Goal: Navigation & Orientation: Understand site structure

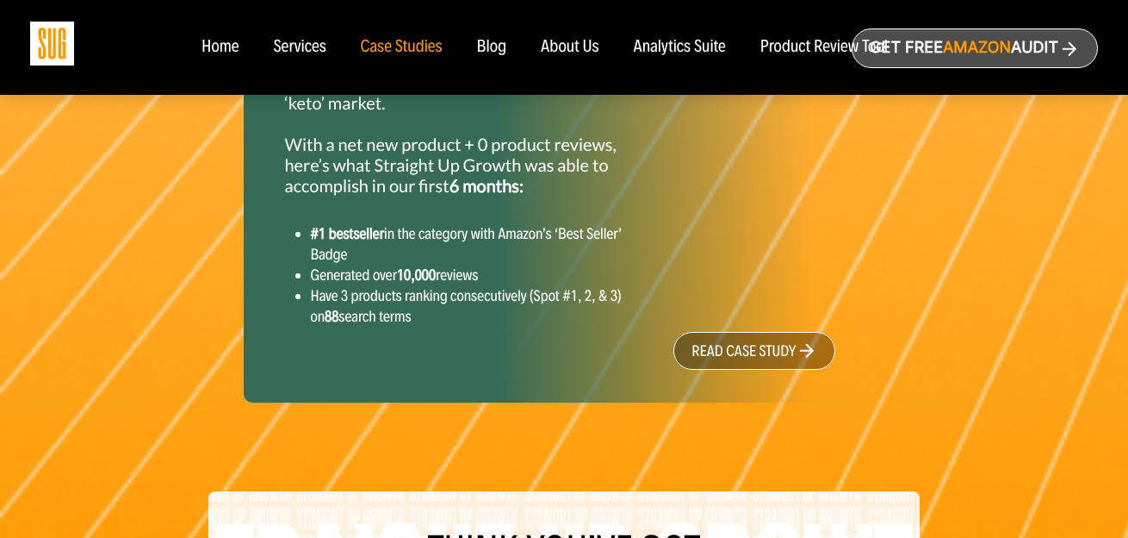
scroll to position [2754, 0]
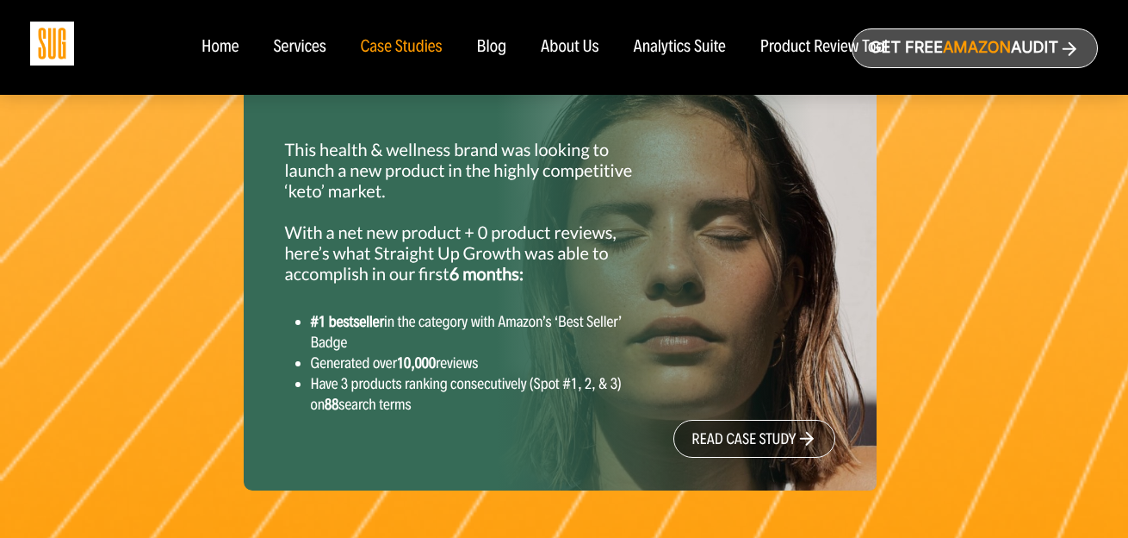
click at [221, 50] on div "Home" at bounding box center [220, 47] width 37 height 19
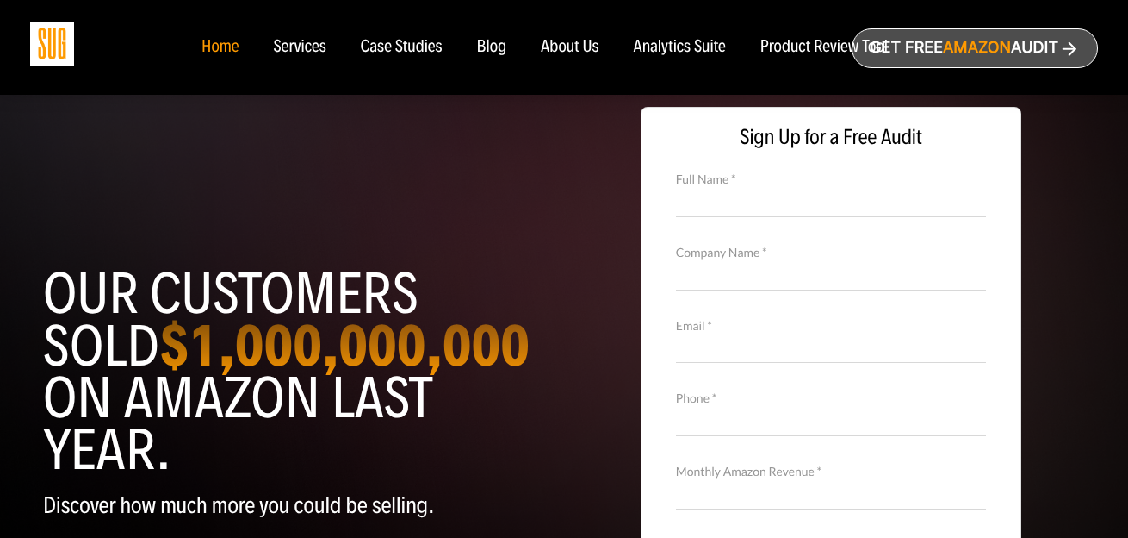
click at [309, 48] on div "Services" at bounding box center [299, 47] width 53 height 19
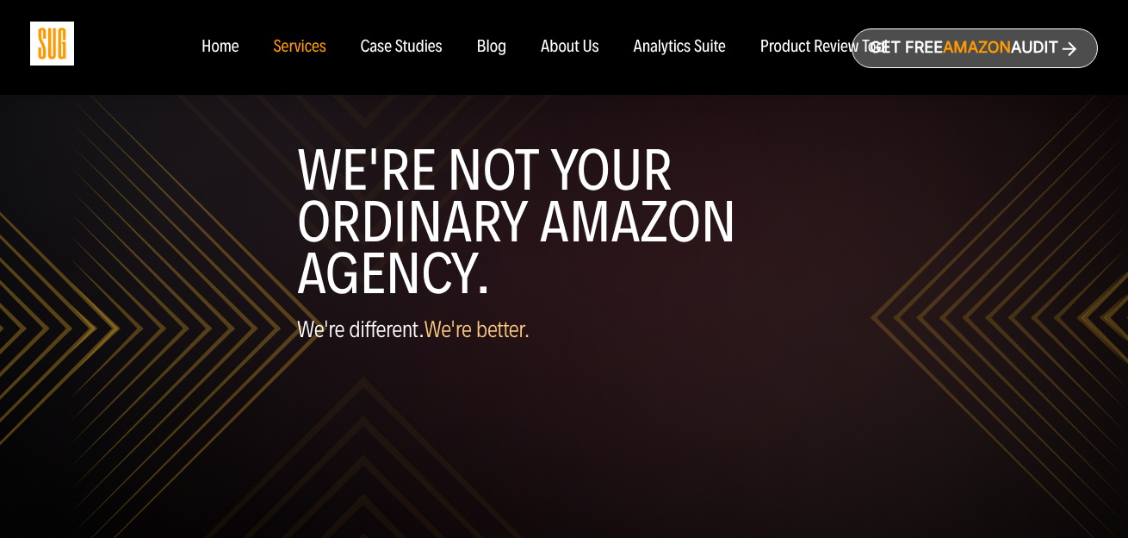
click at [430, 47] on div "Case Studies" at bounding box center [402, 47] width 82 height 19
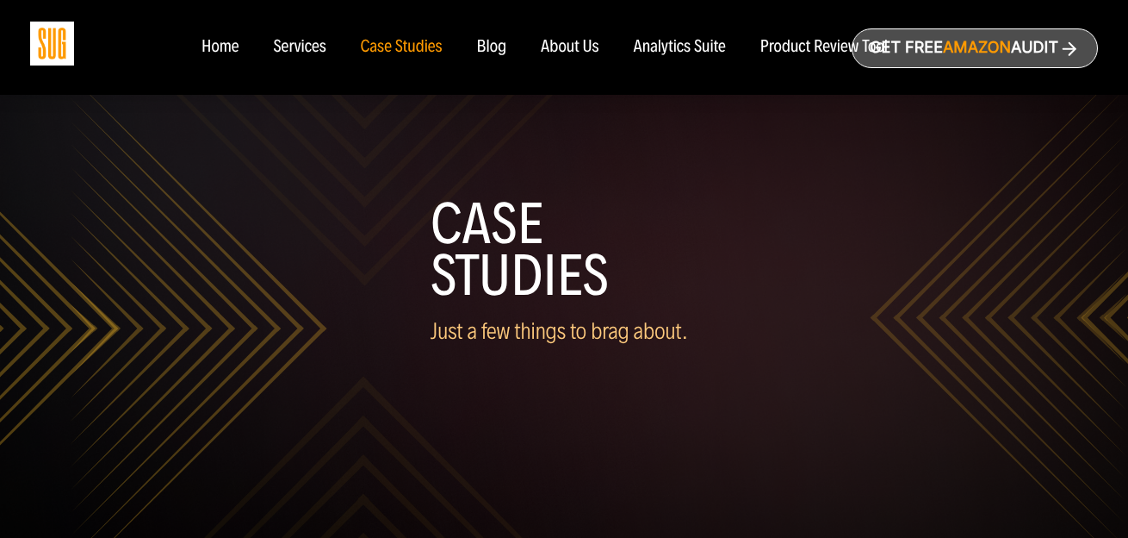
click at [506, 47] on ul "Home Services Case Studies" at bounding box center [544, 47] width 721 height 19
click at [570, 49] on div "About Us" at bounding box center [570, 47] width 59 height 19
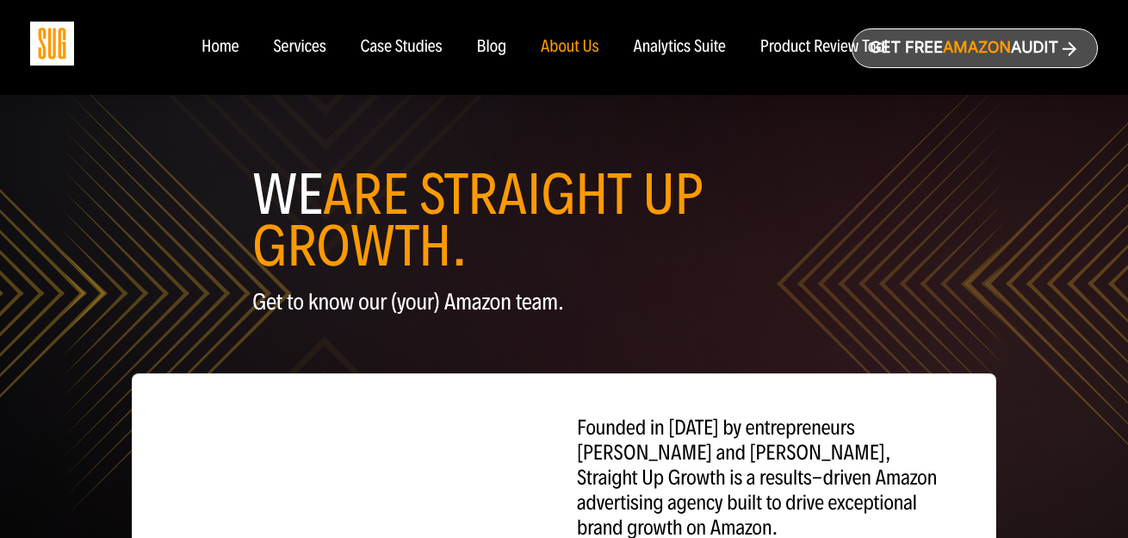
click at [663, 51] on div "Analytics Suite" at bounding box center [680, 47] width 92 height 19
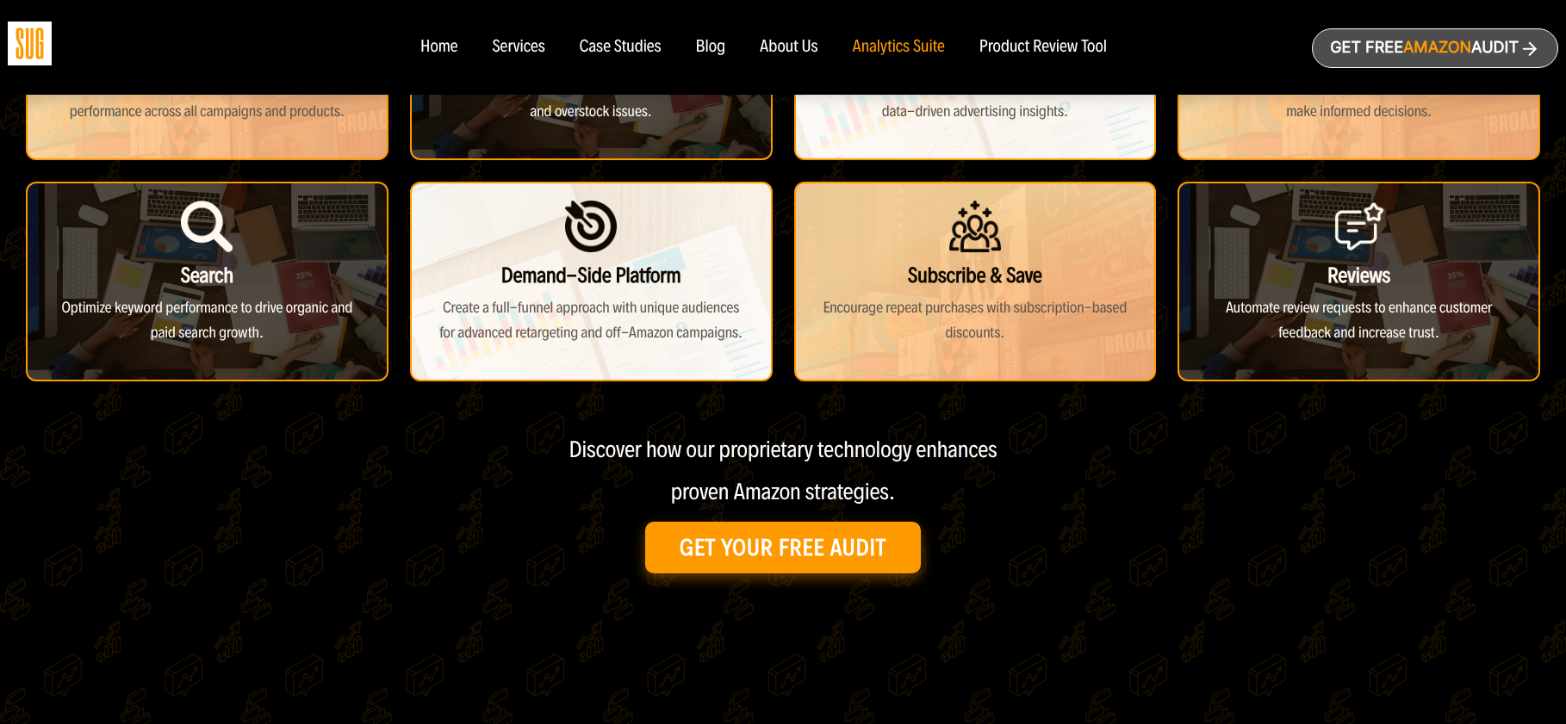
scroll to position [915, 0]
